Goal: Transaction & Acquisition: Book appointment/travel/reservation

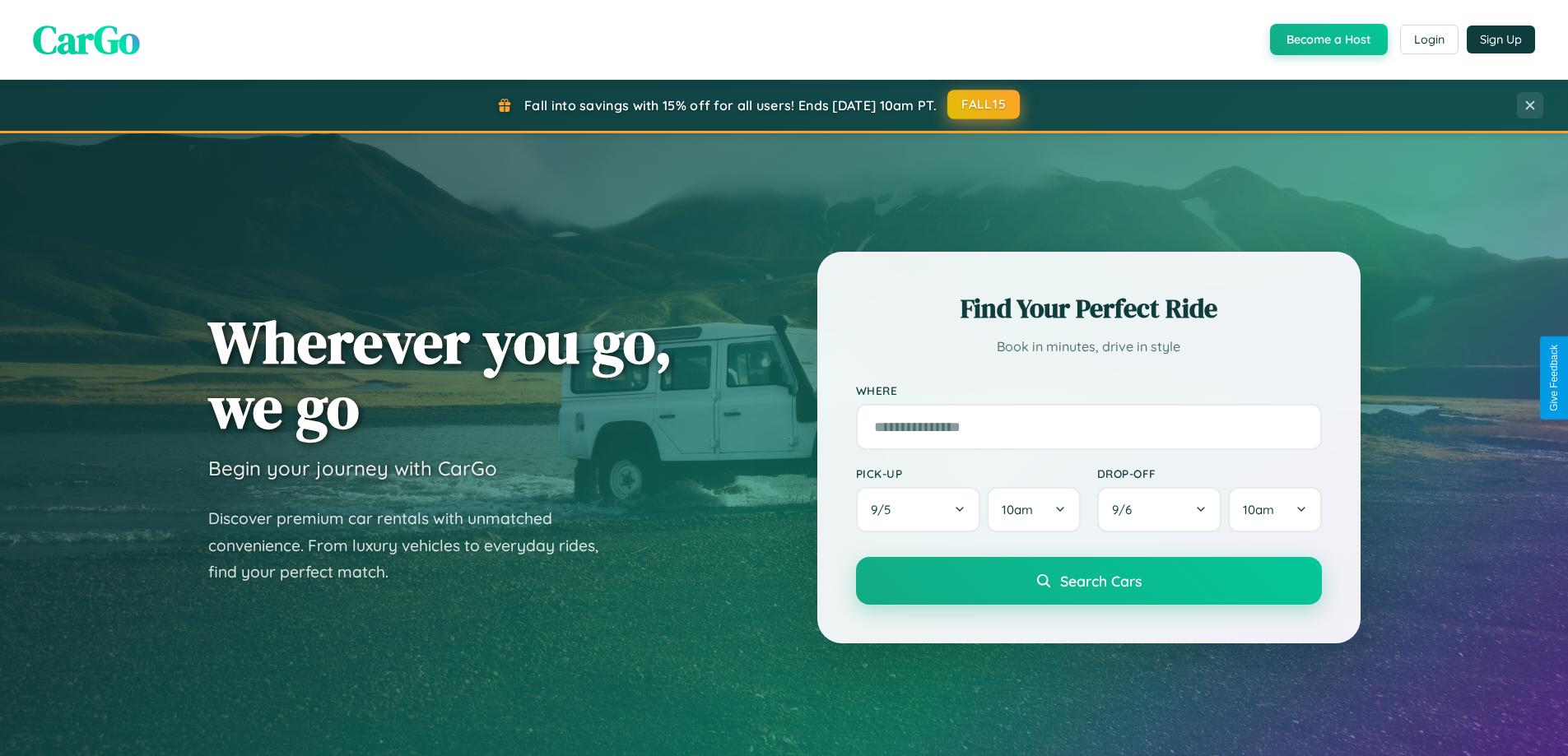
click at [984, 104] on button "FALL15" at bounding box center [984, 104] width 73 height 30
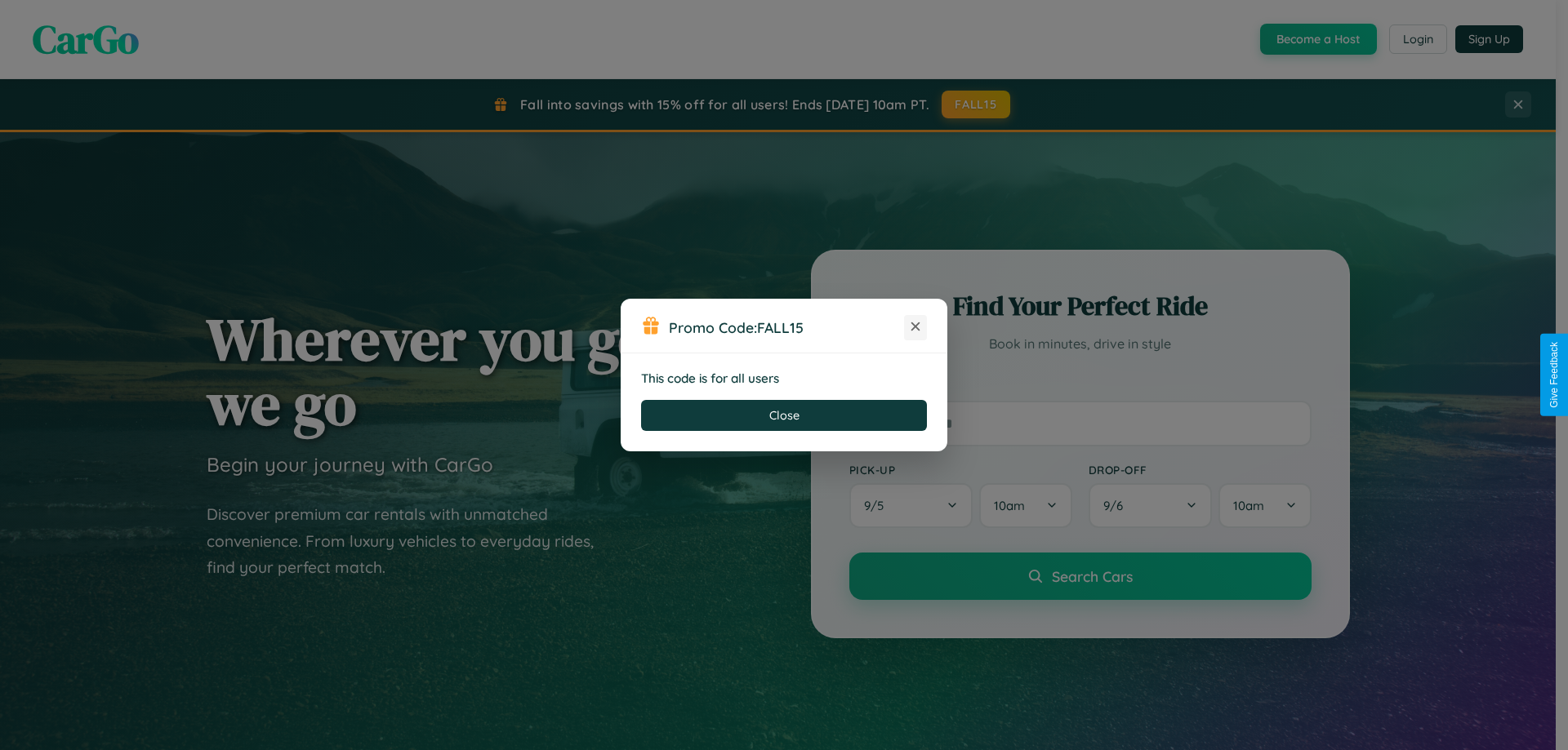
click at [916, 327] on icon at bounding box center [915, 326] width 16 height 16
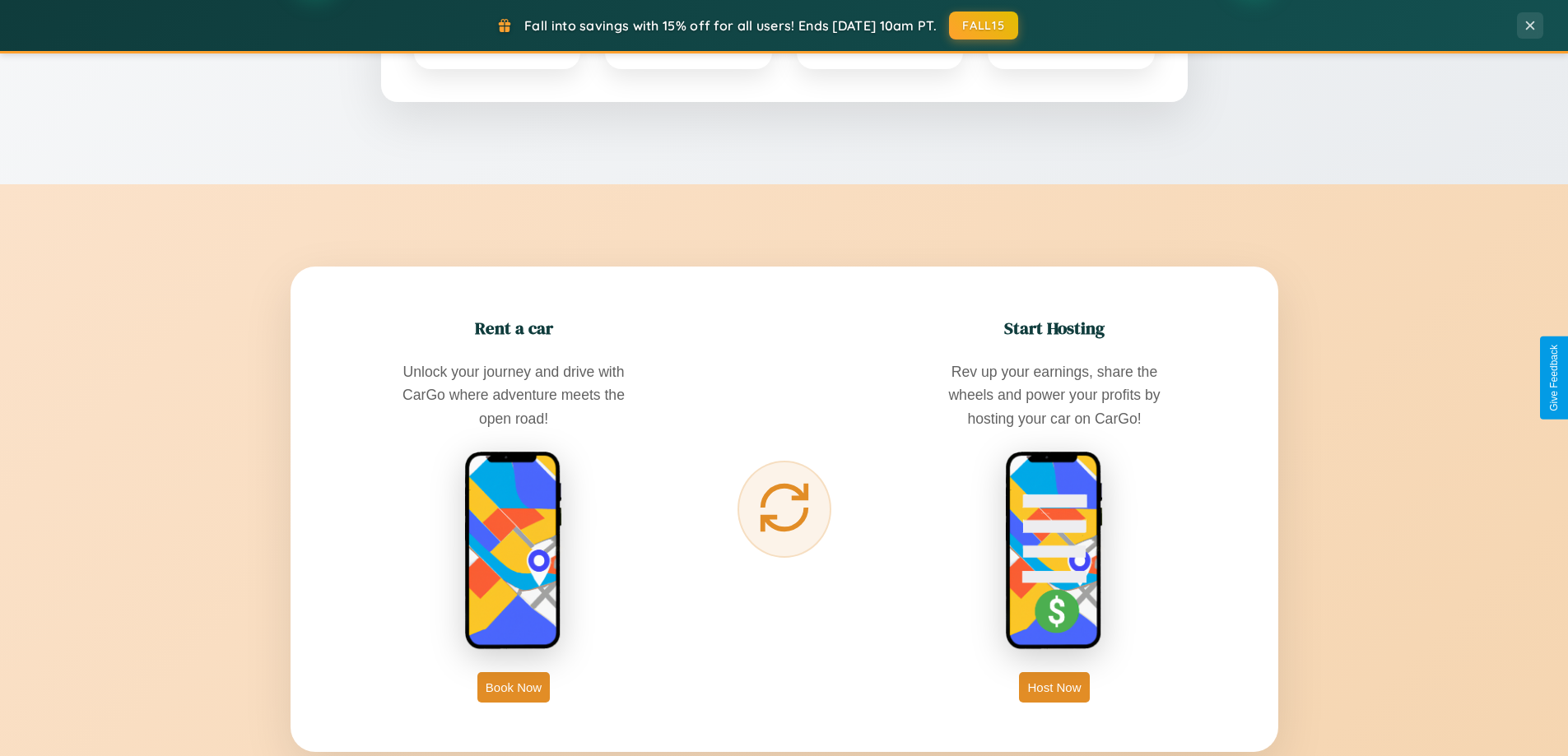
scroll to position [2645, 0]
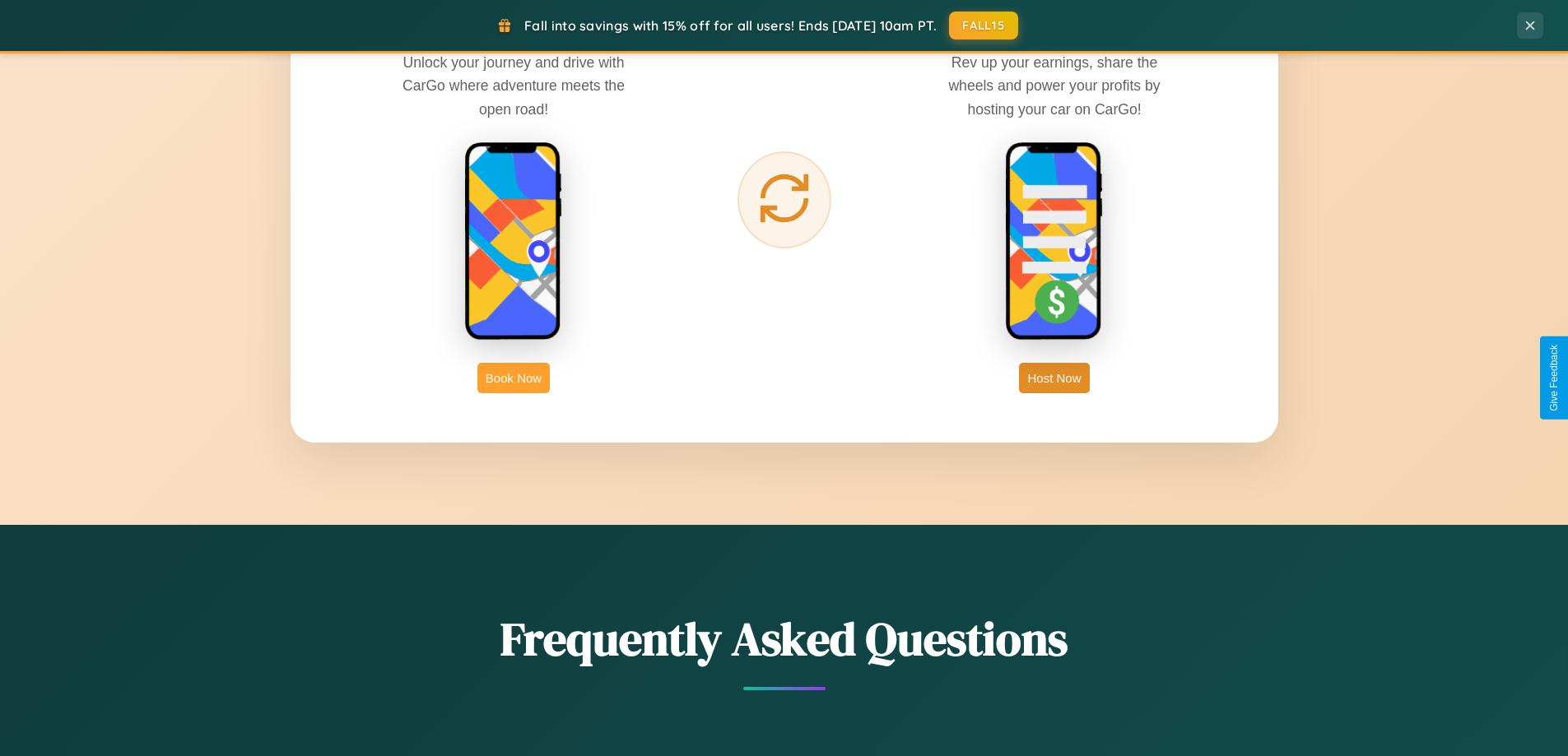
click at [513, 378] on button "Book Now" at bounding box center [513, 378] width 73 height 31
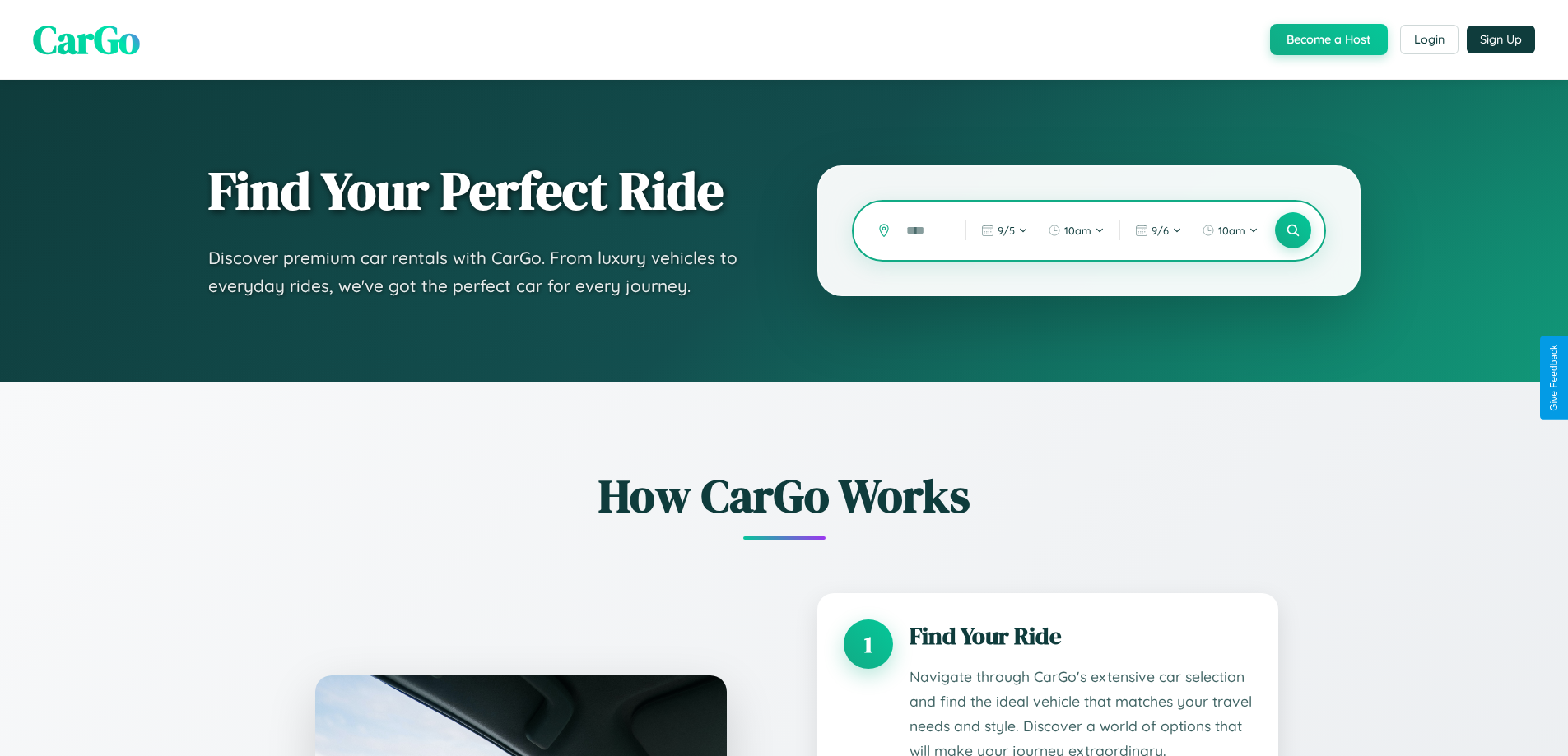
click at [923, 231] on input "text" at bounding box center [922, 231] width 51 height 29
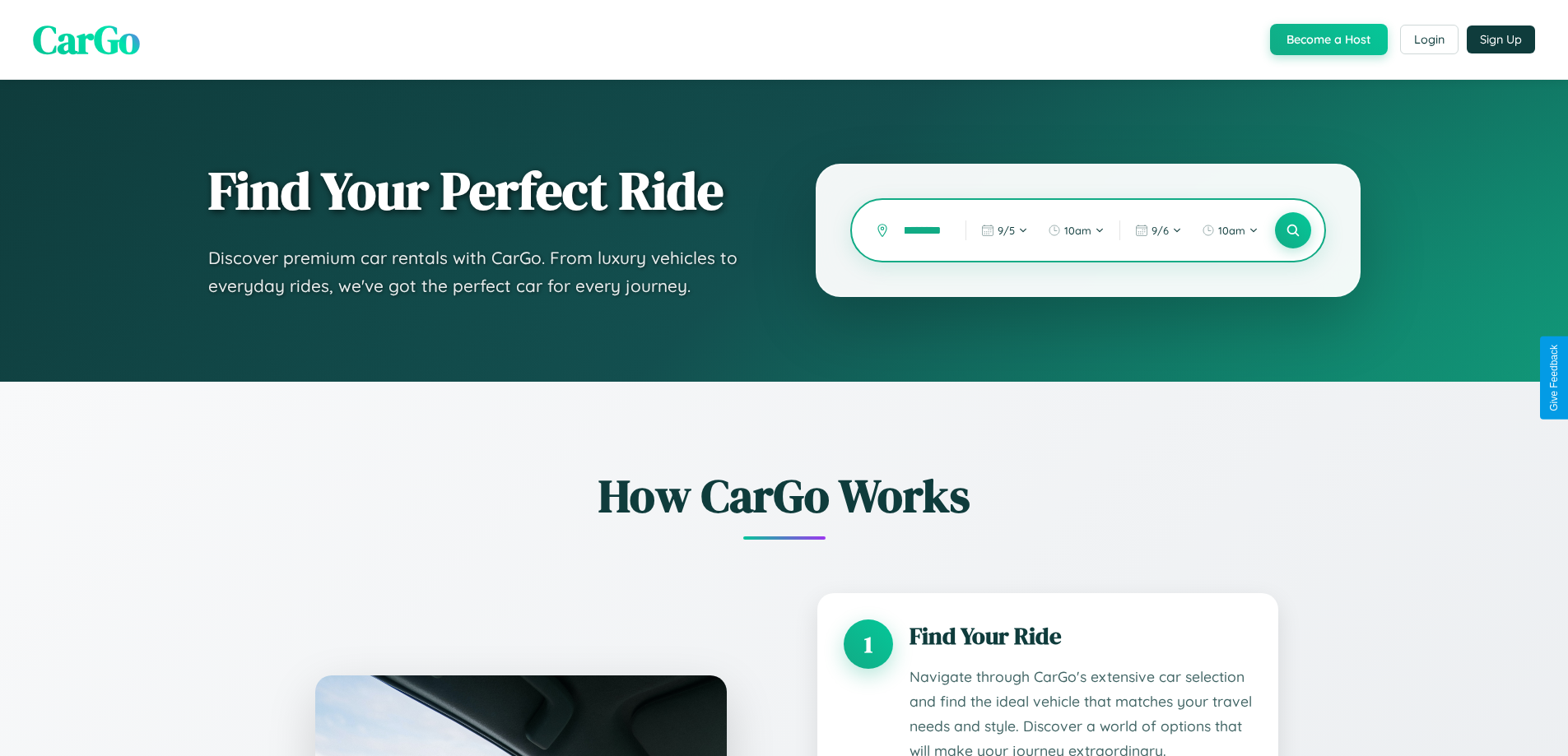
scroll to position [0, 13]
type input "********"
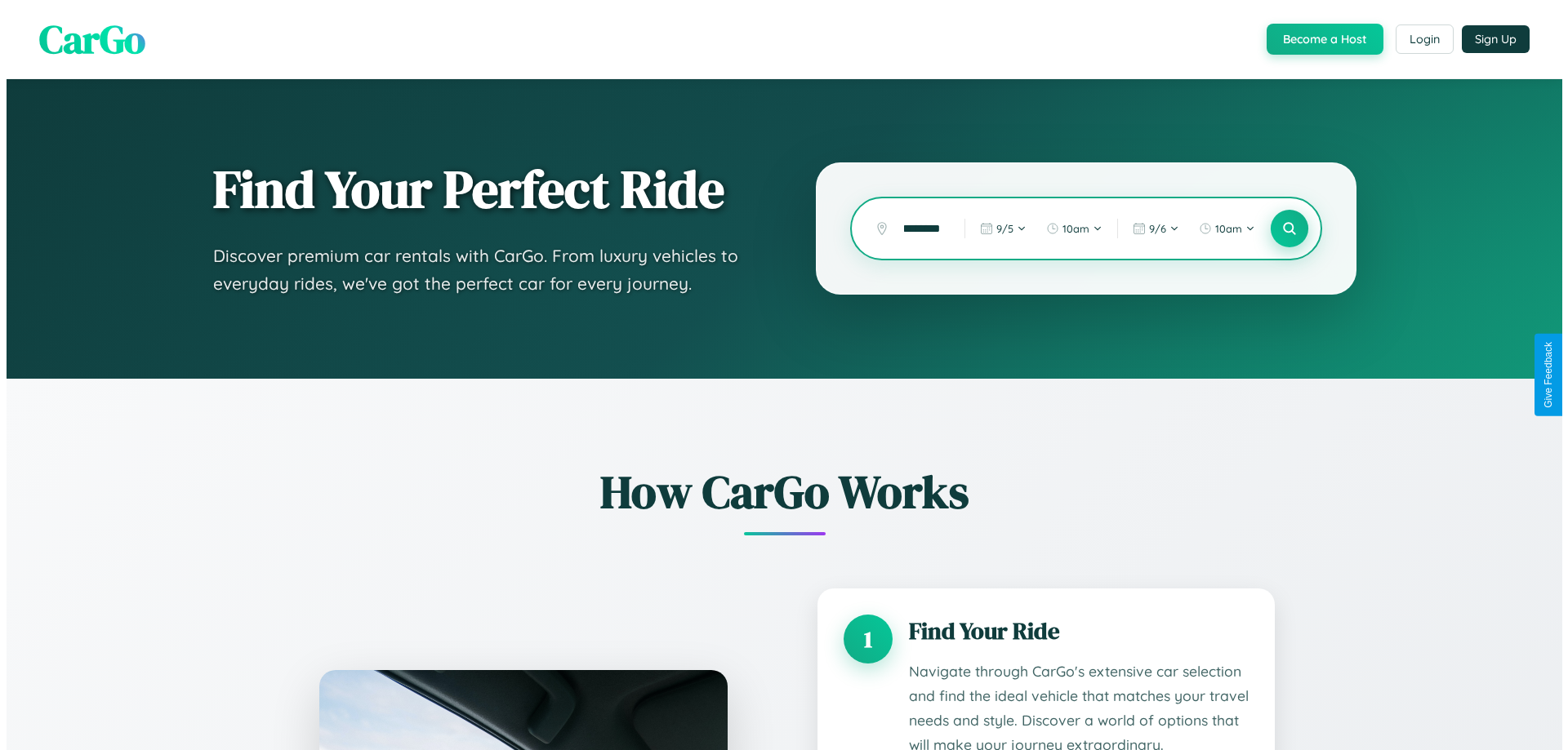
scroll to position [0, 0]
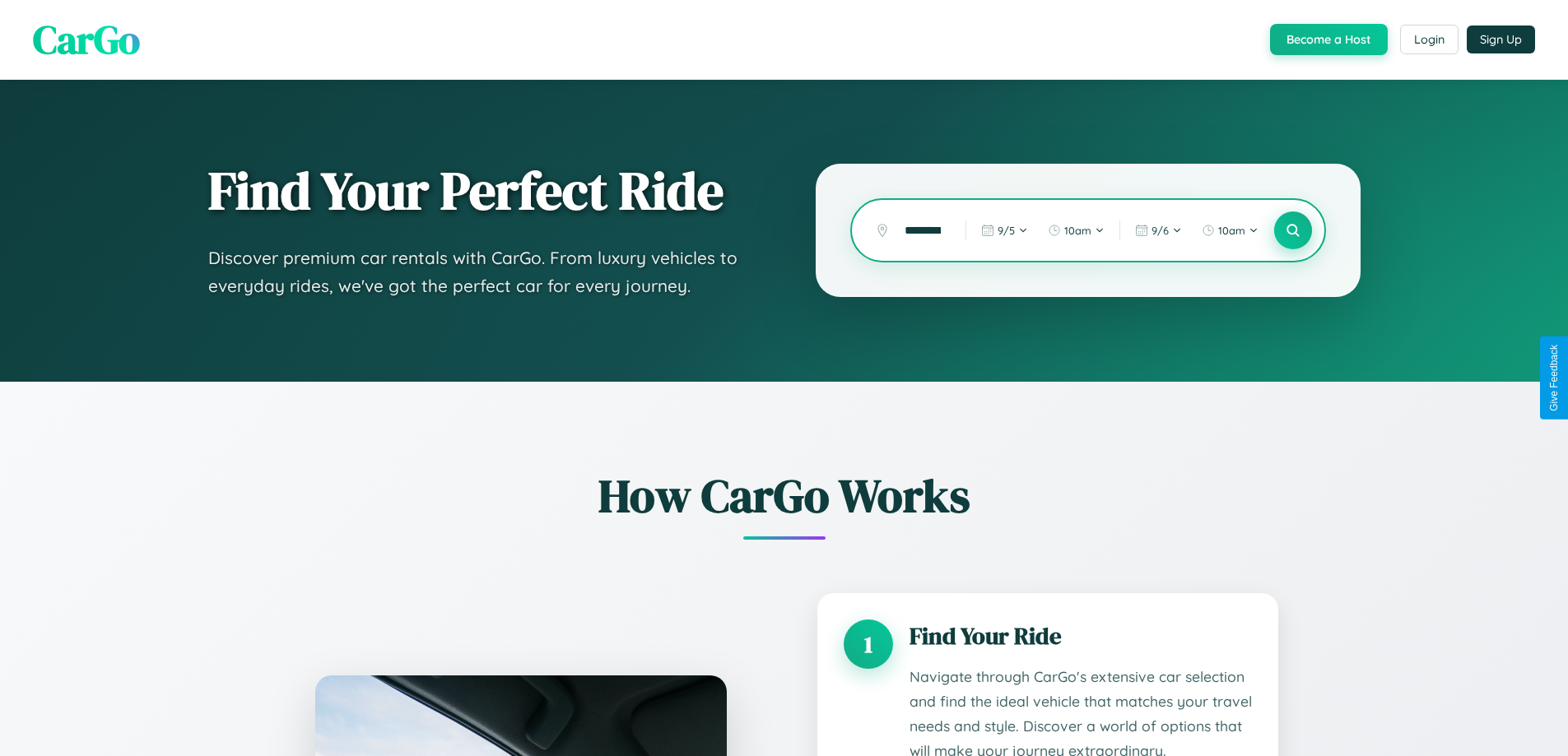
click at [1292, 231] on icon at bounding box center [1292, 231] width 15 height 15
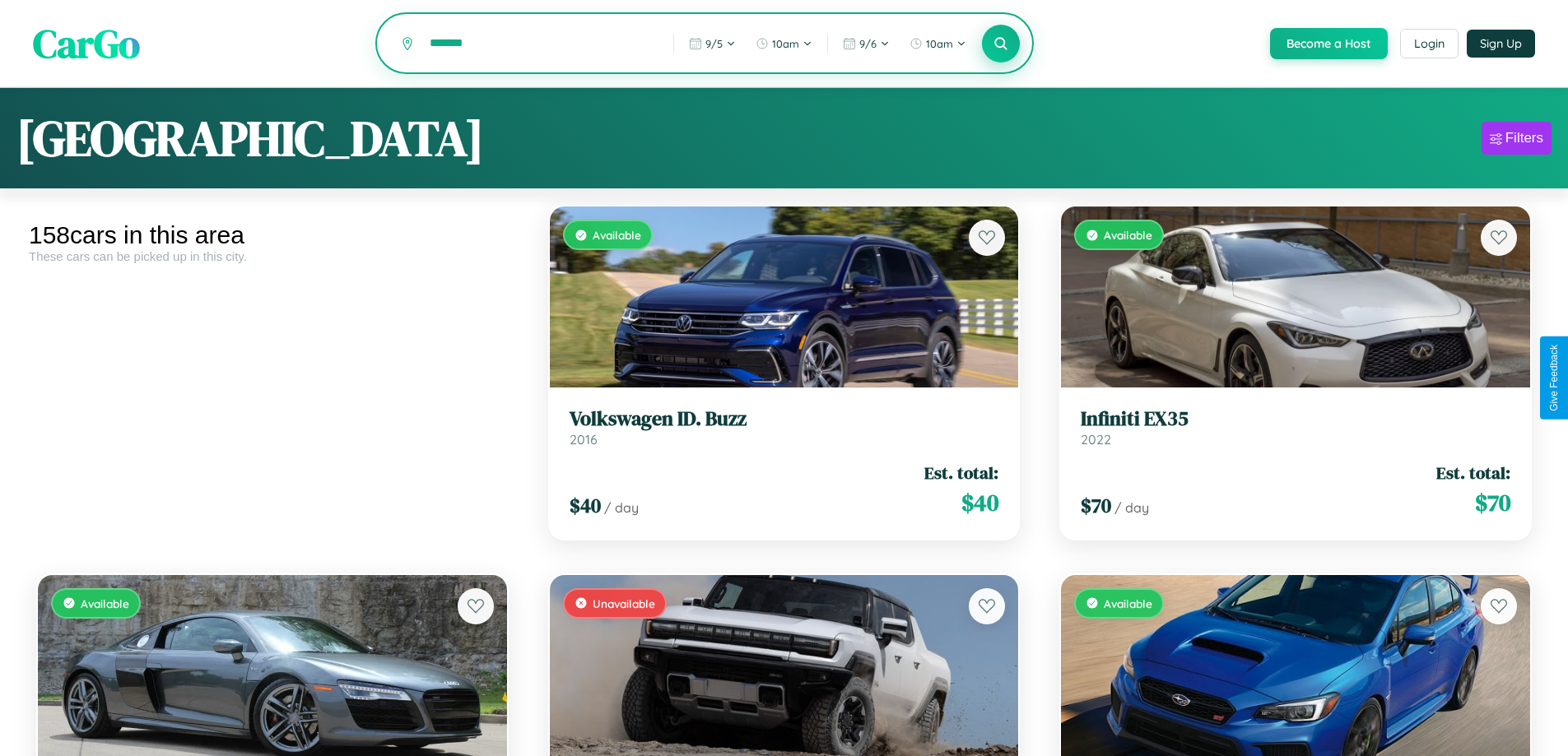
type input "*******"
click at [1000, 44] on icon at bounding box center [1001, 43] width 15 height 15
